Goal: Entertainment & Leisure: Consume media (video, audio)

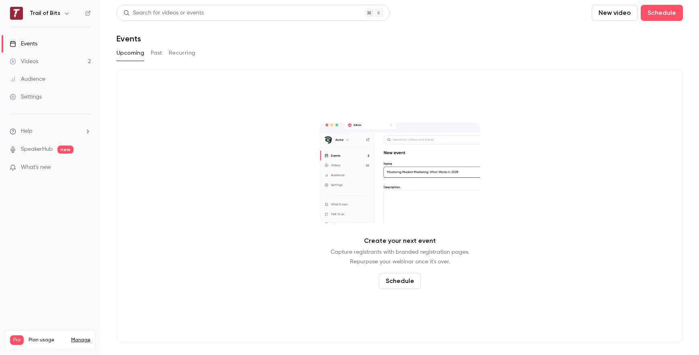
click at [27, 61] on div "Videos" at bounding box center [24, 61] width 29 height 8
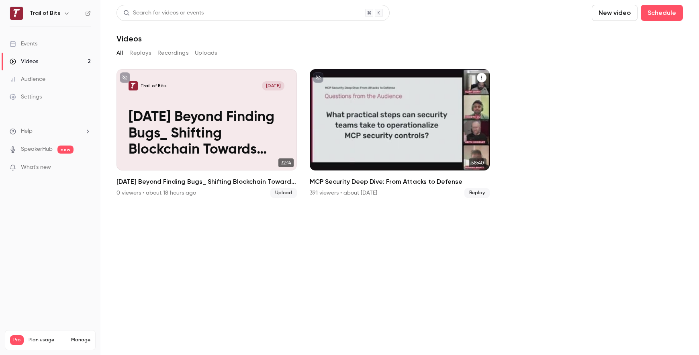
click at [476, 127] on p "MCP Security Deep Dive: From Attacks to Defense" at bounding box center [400, 133] width 156 height 49
